Goal: Task Accomplishment & Management: Use online tool/utility

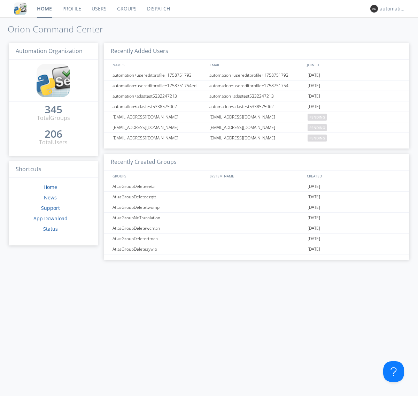
click at [158, 9] on link "Dispatch" at bounding box center [158, 8] width 33 height 17
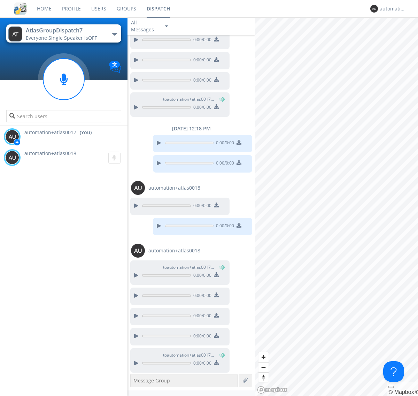
scroll to position [193, 0]
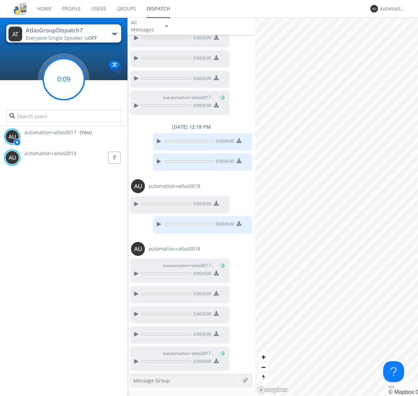
click at [64, 79] on g at bounding box center [63, 79] width 41 height 41
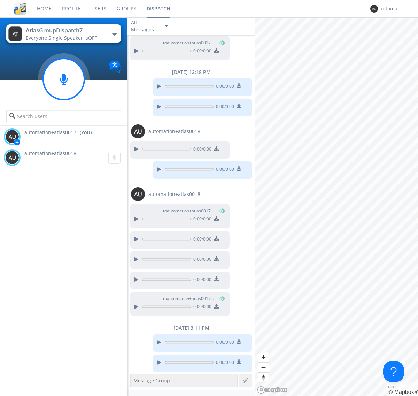
scroll to position [270, 0]
click at [391, 9] on div "automation+atlas0017" at bounding box center [393, 8] width 26 height 7
click at [396, 37] on div "Log Out" at bounding box center [396, 37] width 36 height 13
